Goal: Navigation & Orientation: Find specific page/section

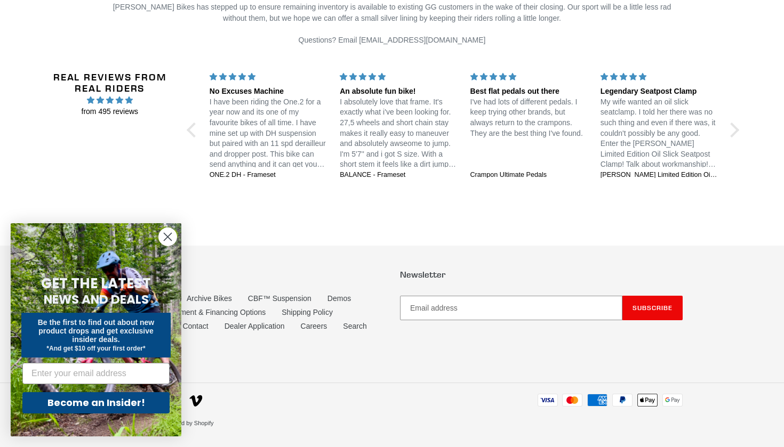
scroll to position [2616, 0]
click at [168, 232] on circle "Close dialog" at bounding box center [168, 237] width 18 height 18
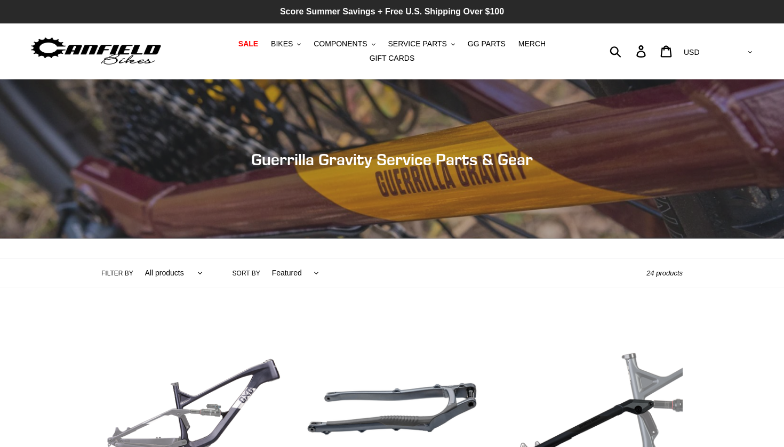
scroll to position [0, 0]
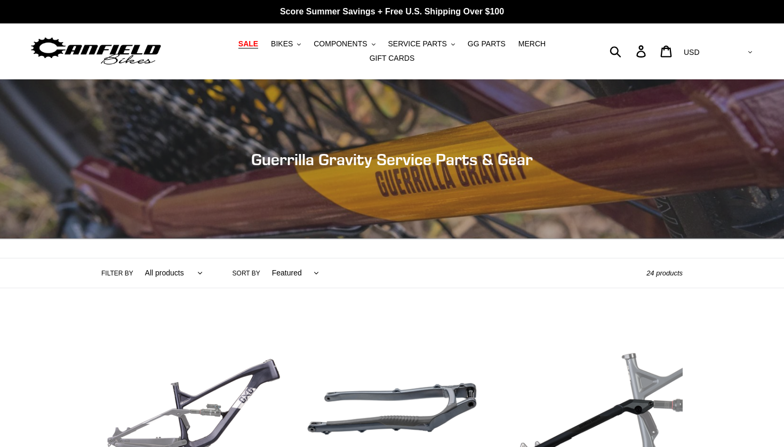
click at [257, 45] on span "SALE" at bounding box center [248, 43] width 20 height 9
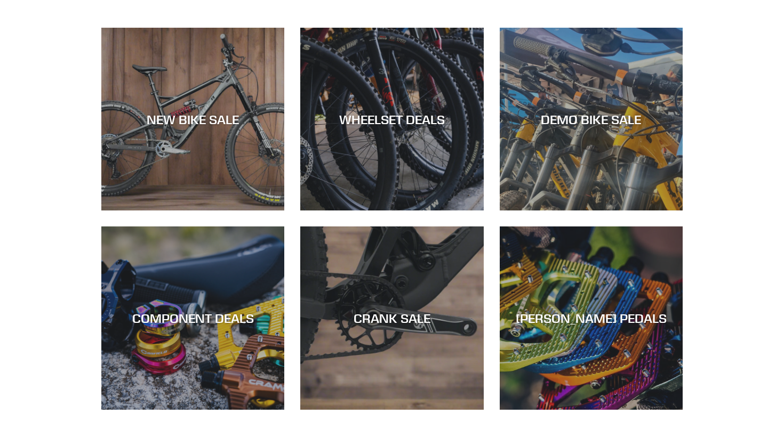
scroll to position [333, 0]
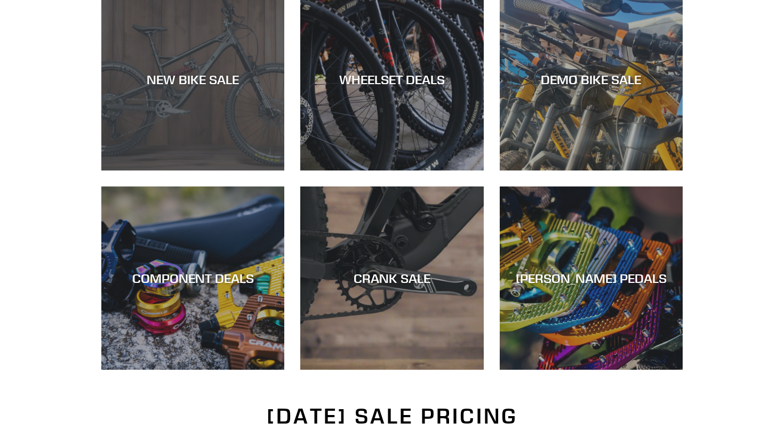
click at [225, 171] on div "NEW BIKE SALE" at bounding box center [192, 171] width 183 height 0
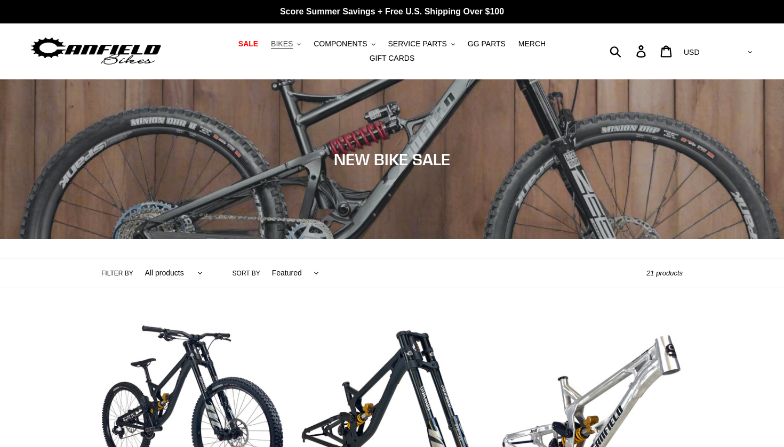
click at [299, 43] on button "BIKES .cls-1{fill:#231f20}" at bounding box center [285, 44] width 41 height 14
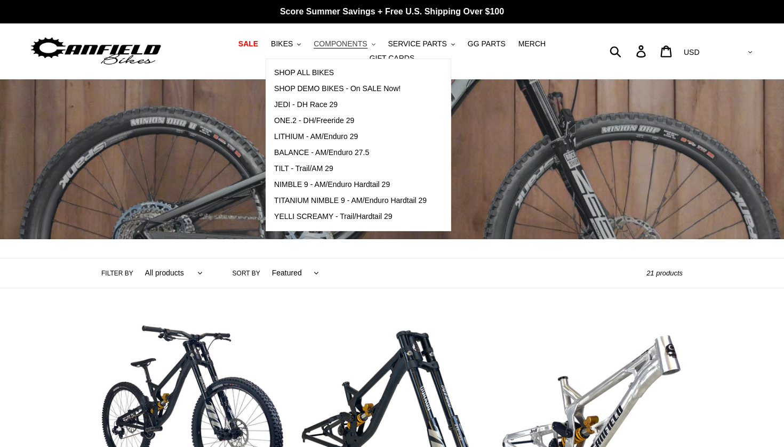
click at [360, 44] on span "COMPONENTS" at bounding box center [339, 43] width 53 height 9
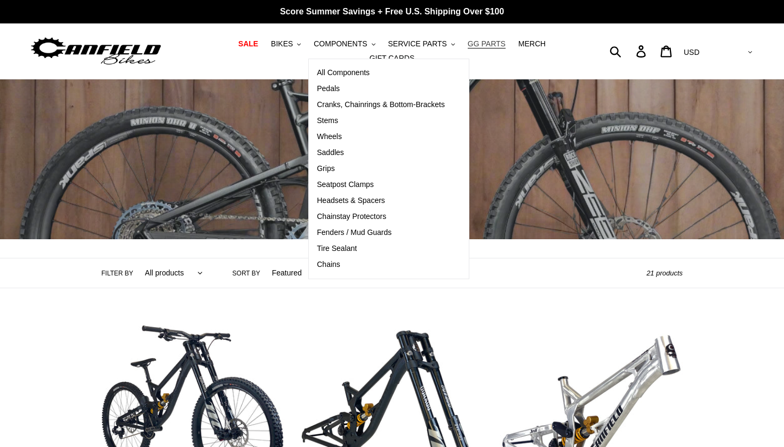
click at [488, 43] on span "GG PARTS" at bounding box center [487, 43] width 38 height 9
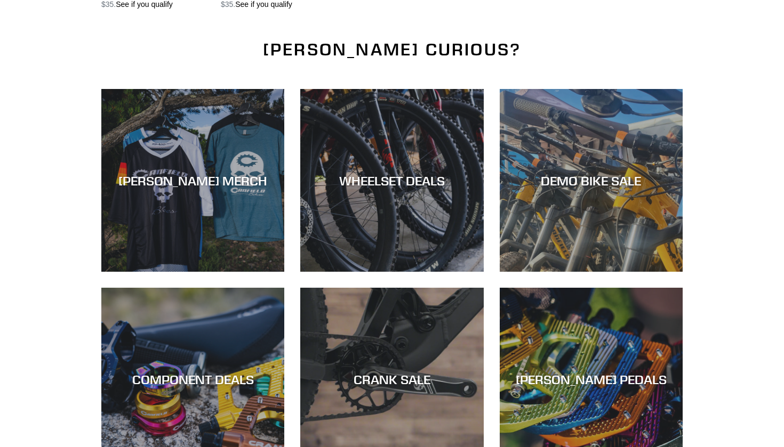
scroll to position [1436, 0]
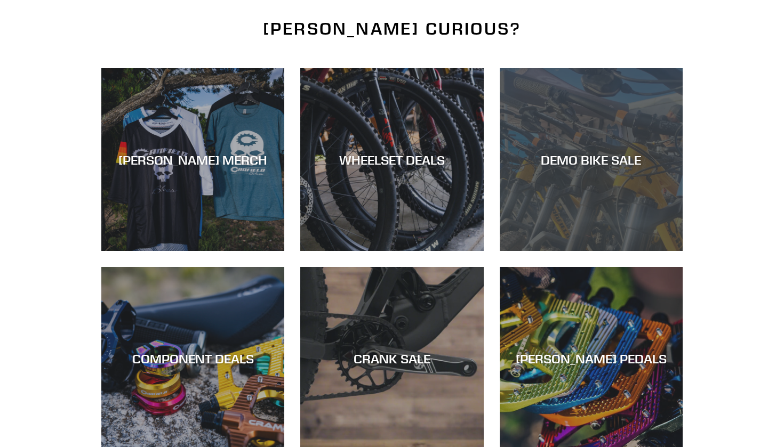
click at [577, 251] on div "DEMO BIKE SALE" at bounding box center [591, 251] width 183 height 0
